Goal: Task Accomplishment & Management: Use online tool/utility

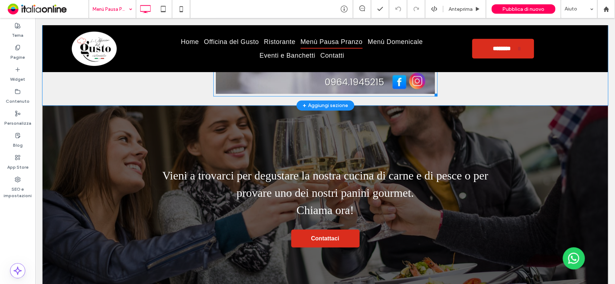
scroll to position [1176, 0]
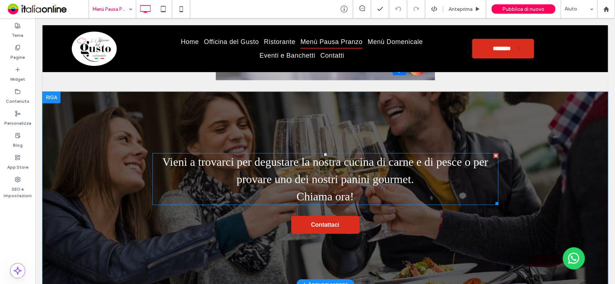
click at [354, 182] on span "Vieni a trovarci per degustare la nostra cucina di carne e di pesce o per prova…" at bounding box center [325, 170] width 326 height 30
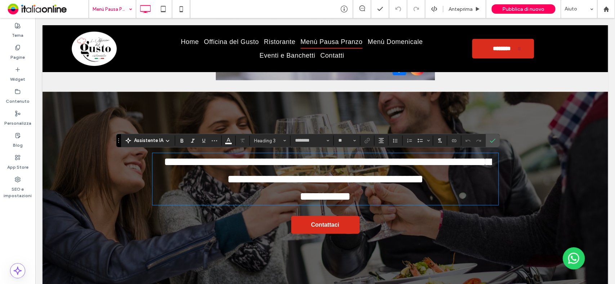
type input "********"
type input "**"
click at [339, 181] on span "**********" at bounding box center [327, 170] width 327 height 29
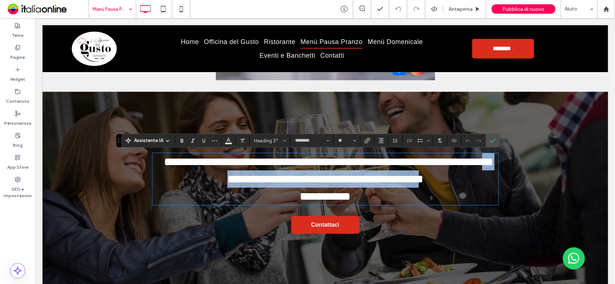
drag, startPoint x: 407, startPoint y: 183, endPoint x: 460, endPoint y: 161, distance: 57.0
click at [460, 161] on span "**********" at bounding box center [327, 170] width 327 height 29
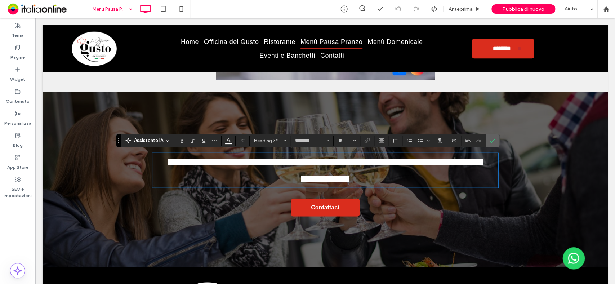
click at [490, 137] on span "Conferma" at bounding box center [490, 140] width 3 height 13
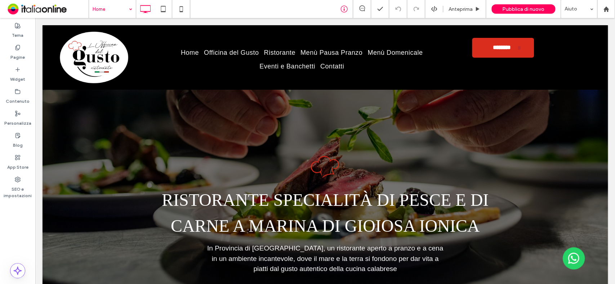
click at [343, 9] on icon at bounding box center [343, 8] width 7 height 7
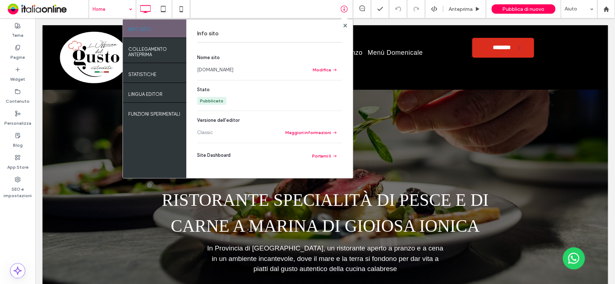
drag, startPoint x: 346, startPoint y: 84, endPoint x: 215, endPoint y: 70, distance: 132.2
drag, startPoint x: 184, startPoint y: 12, endPoint x: 179, endPoint y: 10, distance: 4.7
click at [184, 12] on icon at bounding box center [181, 9] width 14 height 14
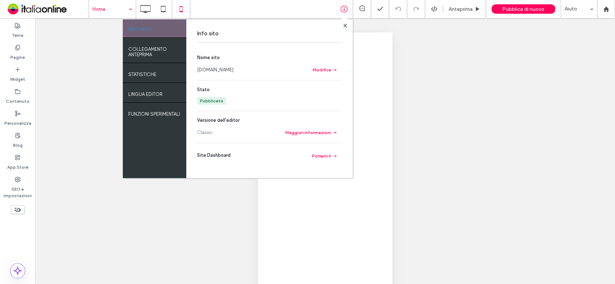
click at [179, 10] on div at bounding box center [307, 142] width 615 height 284
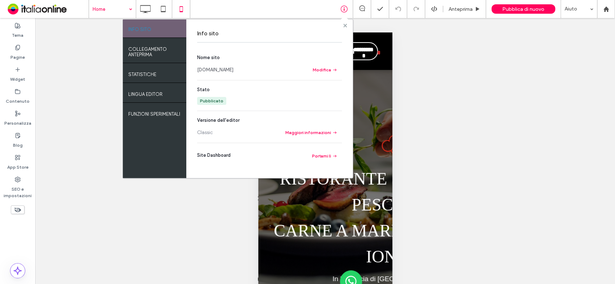
click at [345, 24] on use at bounding box center [345, 25] width 4 height 4
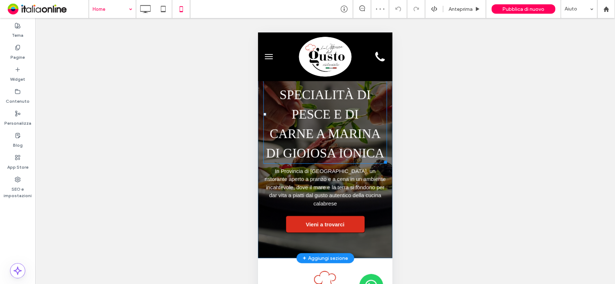
scroll to position [80, 0]
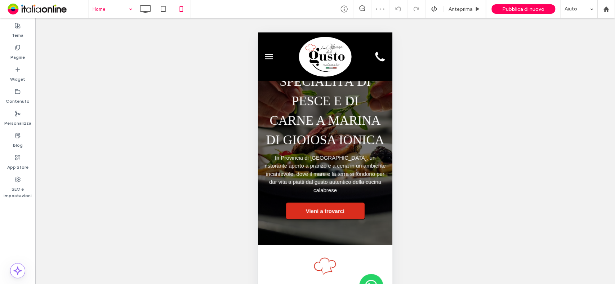
click at [271, 55] on button "menu" at bounding box center [268, 56] width 14 height 14
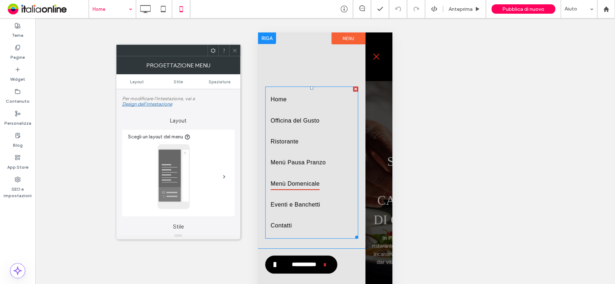
scroll to position [14, 0]
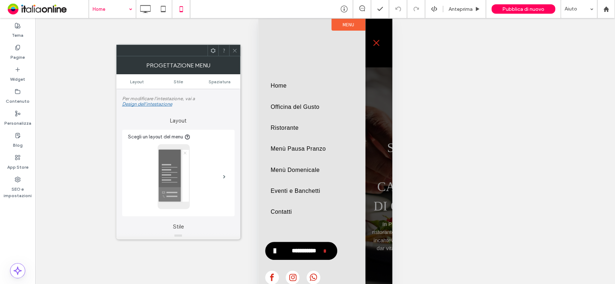
drag, startPoint x: 236, startPoint y: 48, endPoint x: 110, endPoint y: 22, distance: 129.2
click at [236, 48] on icon at bounding box center [234, 50] width 5 height 5
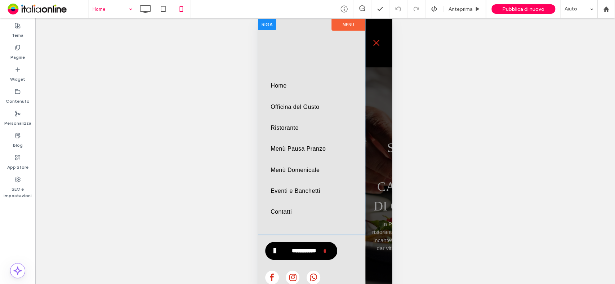
click at [379, 42] on span "menu" at bounding box center [376, 42] width 8 height 1
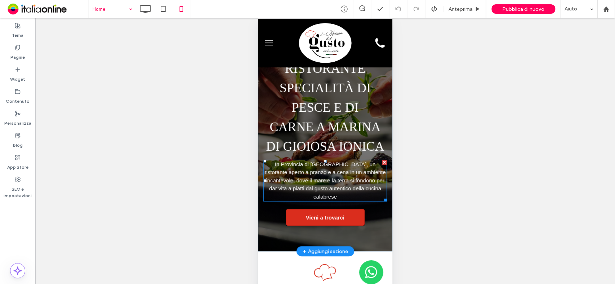
scroll to position [0, 0]
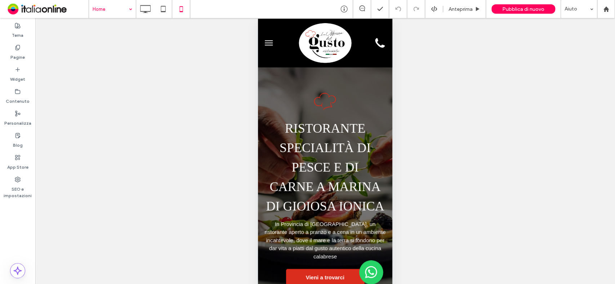
click at [271, 41] on button "menu" at bounding box center [268, 43] width 14 height 14
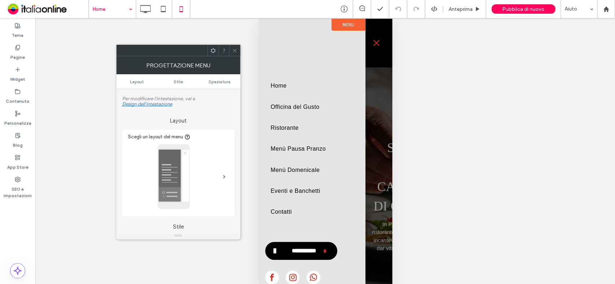
drag, startPoint x: 74, startPoint y: 33, endPoint x: 233, endPoint y: 52, distance: 159.9
click at [233, 52] on use at bounding box center [235, 51] width 4 height 4
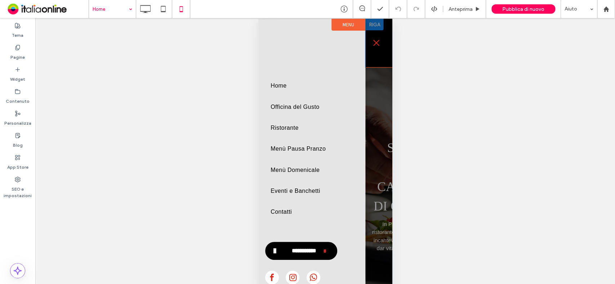
click at [376, 42] on span "menu" at bounding box center [376, 43] width 6 height 6
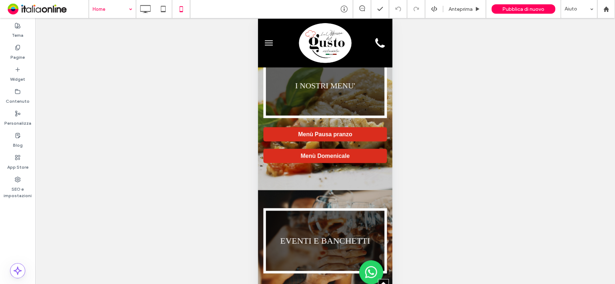
scroll to position [960, 0]
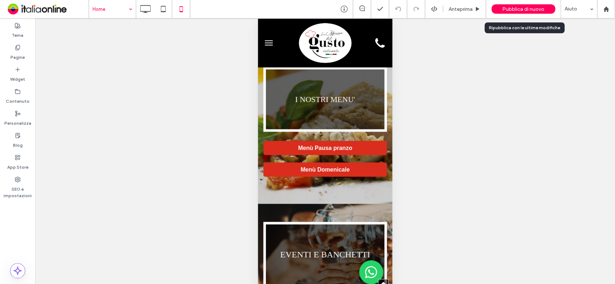
click at [521, 10] on span "Pubblica di nuovo" at bounding box center [523, 9] width 42 height 6
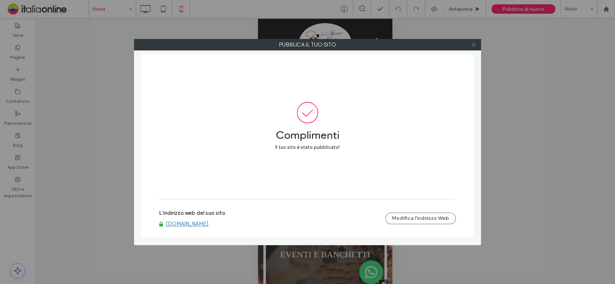
click at [472, 44] on use at bounding box center [473, 45] width 4 height 4
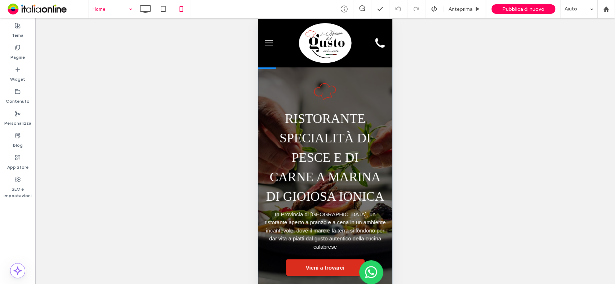
scroll to position [0, 0]
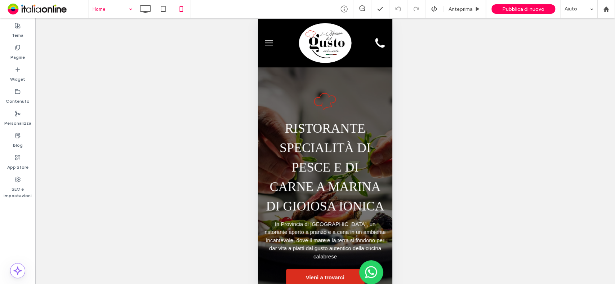
click at [266, 41] on button "menu" at bounding box center [268, 43] width 14 height 14
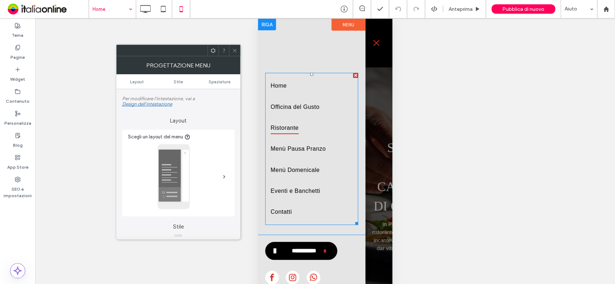
drag, startPoint x: 309, startPoint y: 147, endPoint x: 308, endPoint y: 132, distance: 14.8
click at [309, 147] on span "Menù Pausa Pranzo" at bounding box center [297, 149] width 55 height 12
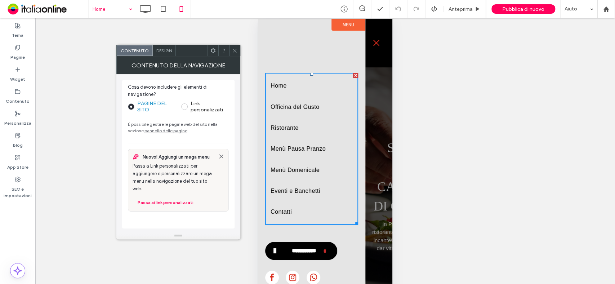
drag, startPoint x: 232, startPoint y: 54, endPoint x: 220, endPoint y: 54, distance: 11.2
click at [232, 54] on span at bounding box center [234, 50] width 5 height 11
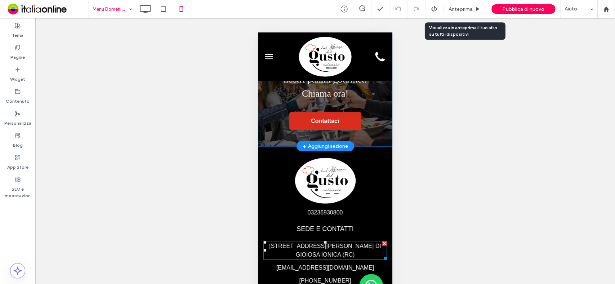
scroll to position [880, 0]
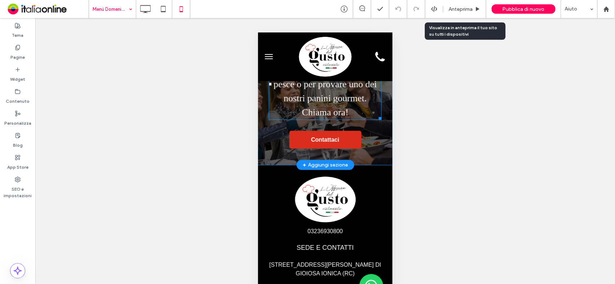
click at [323, 103] on span "Vieni a trovarci per degustare la nostra cucina di carne e di pesce o per prova…" at bounding box center [325, 76] width 111 height 53
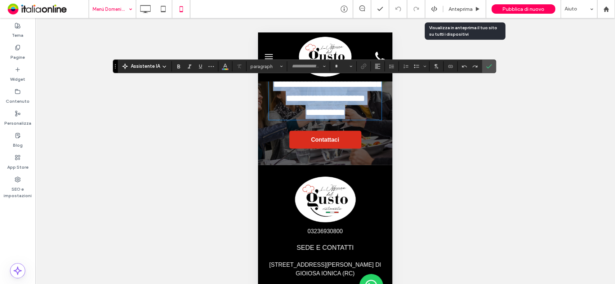
click at [351, 105] on h3 "**********" at bounding box center [325, 77] width 113 height 56
type input "********"
type input "**"
drag, startPoint x: 347, startPoint y: 116, endPoint x: 348, endPoint y: 140, distance: 24.9
click at [348, 102] on span "**********" at bounding box center [327, 76] width 108 height 51
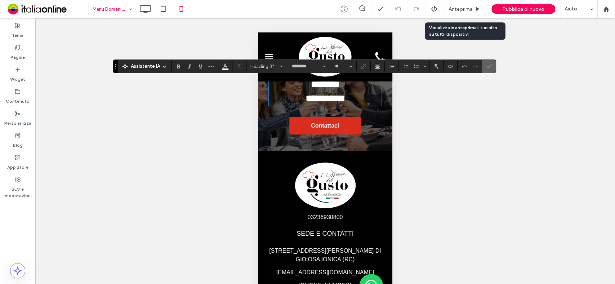
click at [486, 64] on icon "Conferma" at bounding box center [489, 66] width 6 height 6
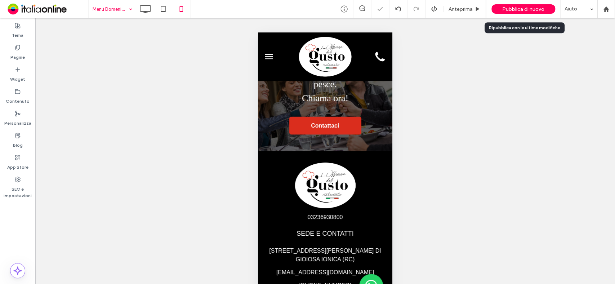
click at [529, 6] on span "Pubblica di nuovo" at bounding box center [523, 9] width 42 height 6
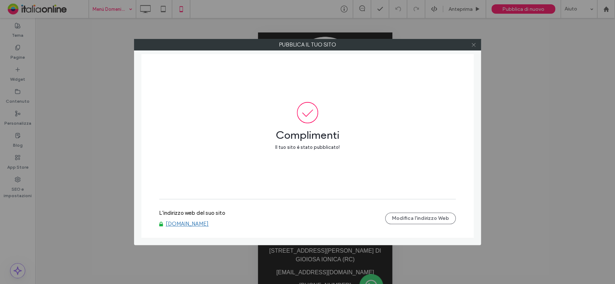
click at [475, 47] on icon at bounding box center [473, 44] width 5 height 5
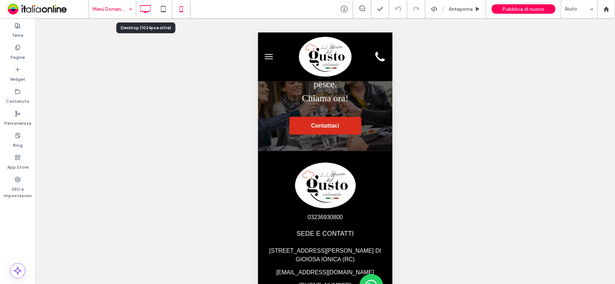
click at [148, 4] on icon at bounding box center [145, 9] width 14 height 14
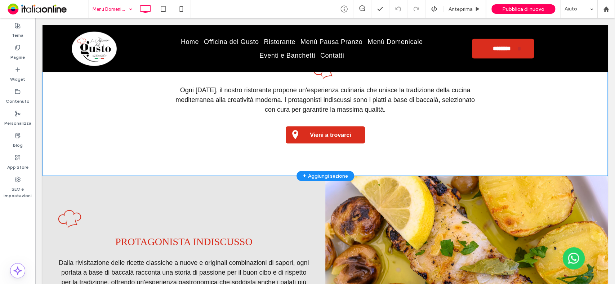
scroll to position [0, 0]
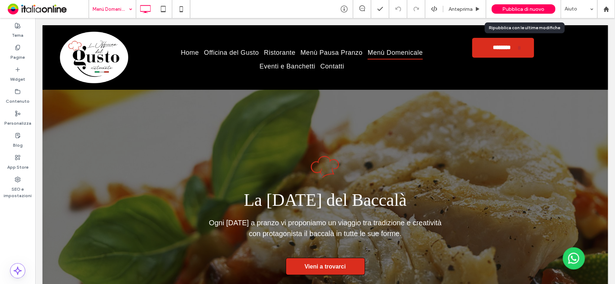
click at [519, 9] on span "Pubblica di nuovo" at bounding box center [523, 9] width 42 height 6
